Goal: Task Accomplishment & Management: Use online tool/utility

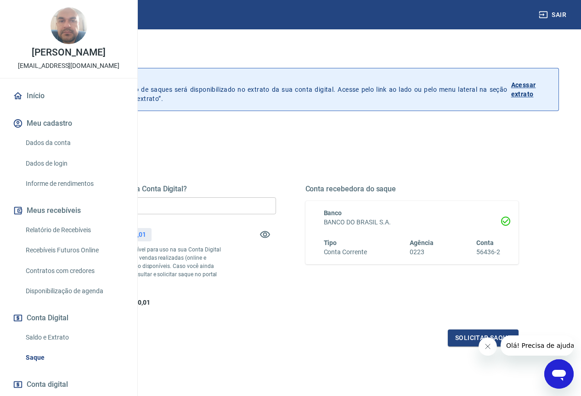
click at [276, 209] on input "R$ 0,00" at bounding box center [169, 206] width 214 height 17
type input "R$ 8.300,01"
click at [474, 347] on button "Solicitar saque" at bounding box center [483, 338] width 71 height 17
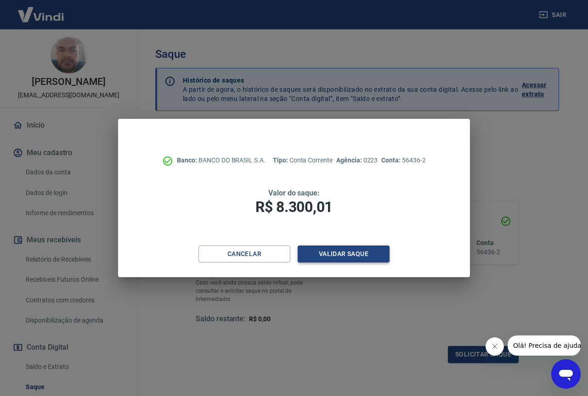
click at [342, 250] on button "Validar saque" at bounding box center [344, 254] width 92 height 17
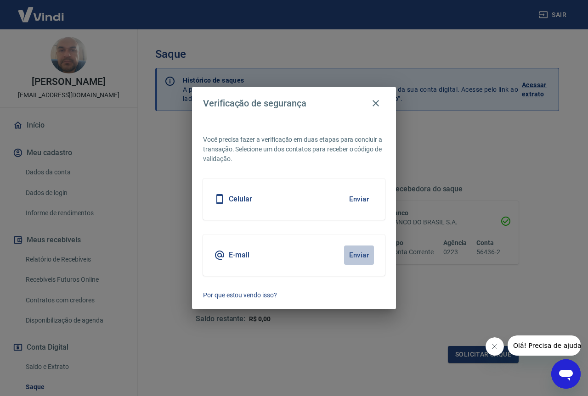
click at [353, 251] on button "Enviar" at bounding box center [359, 255] width 30 height 19
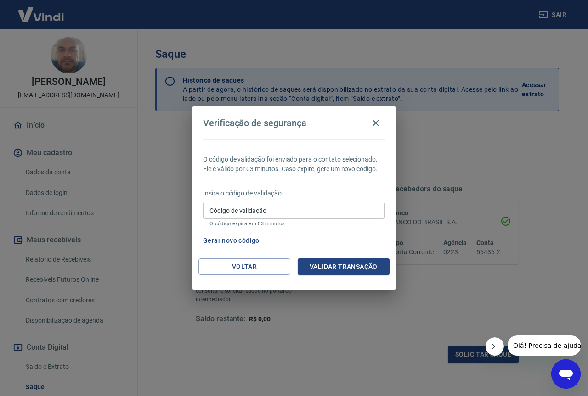
click at [329, 210] on input "Código de validação" at bounding box center [294, 210] width 182 height 17
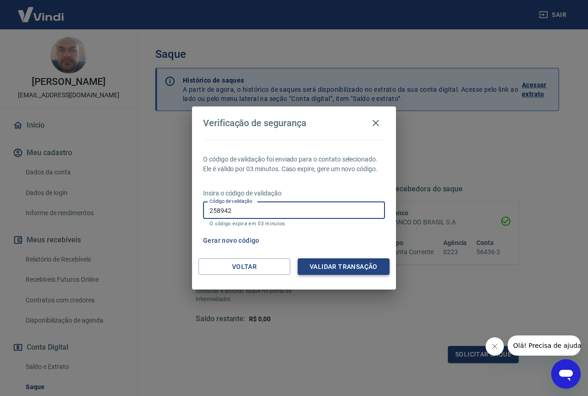
type input "258942"
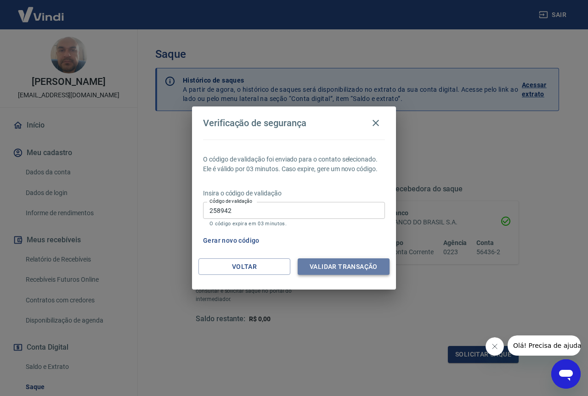
click at [336, 266] on button "Validar transação" at bounding box center [344, 267] width 92 height 17
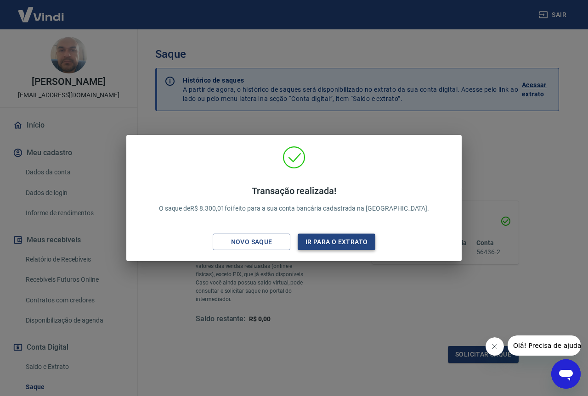
click at [346, 239] on button "Ir para o extrato" at bounding box center [337, 242] width 78 height 17
